Goal: Task Accomplishment & Management: Use online tool/utility

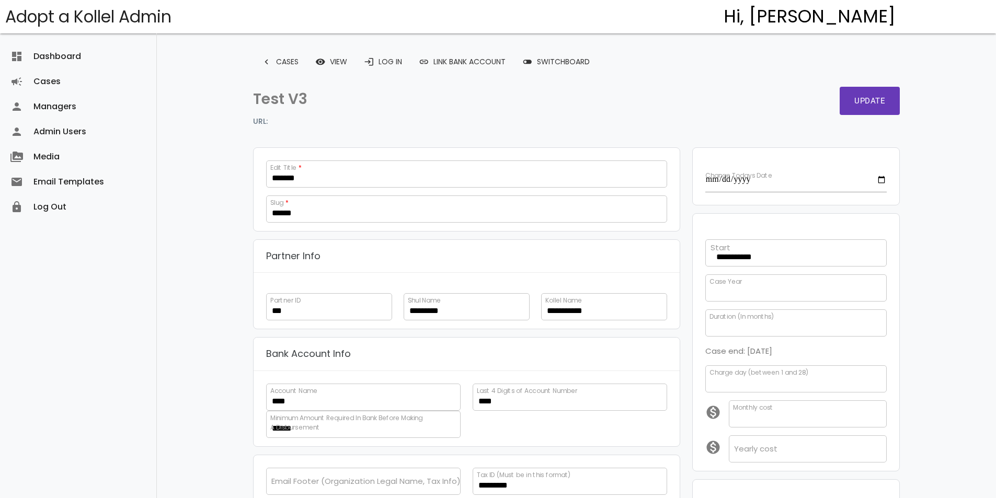
select select
click at [368, 55] on icon "login" at bounding box center [369, 61] width 10 height 19
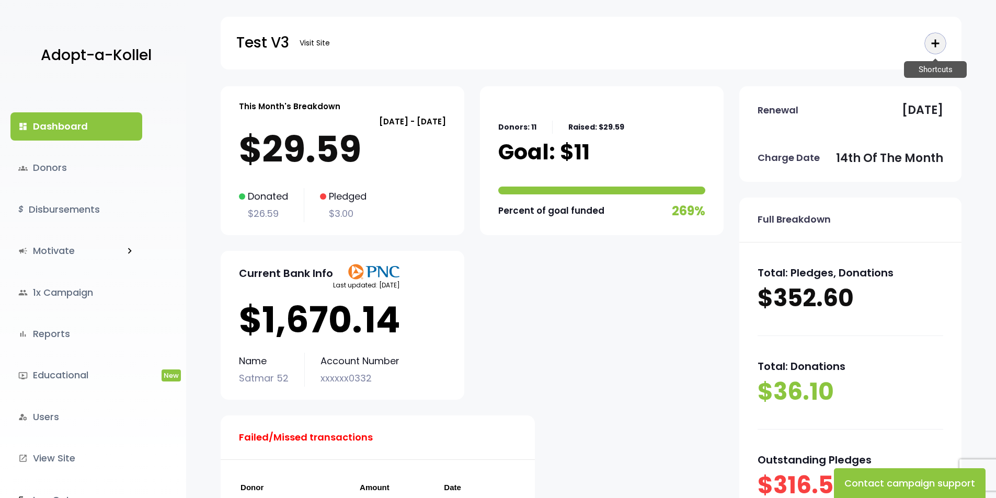
click at [927, 46] on button "add Shortcuts" at bounding box center [935, 43] width 21 height 21
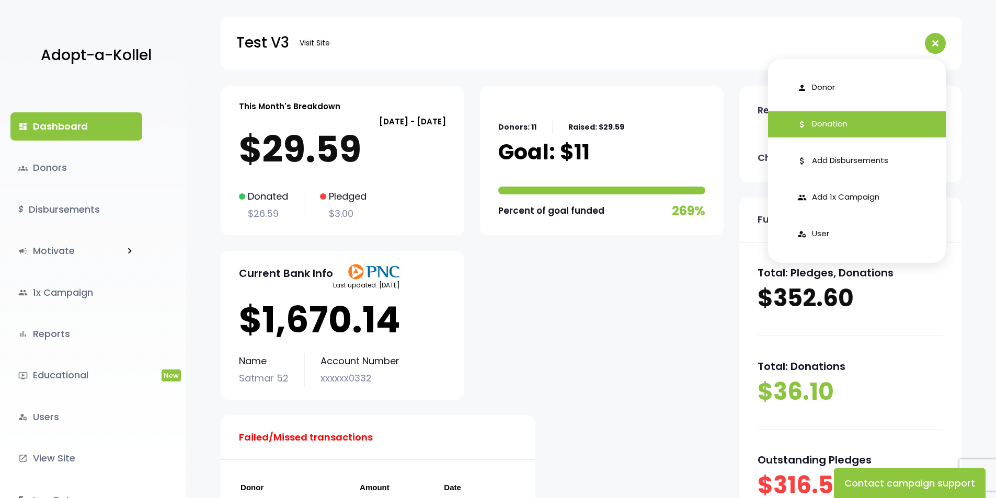
click at [847, 116] on link "attach_money Donation" at bounding box center [857, 124] width 178 height 26
